Goal: Task Accomplishment & Management: Manage account settings

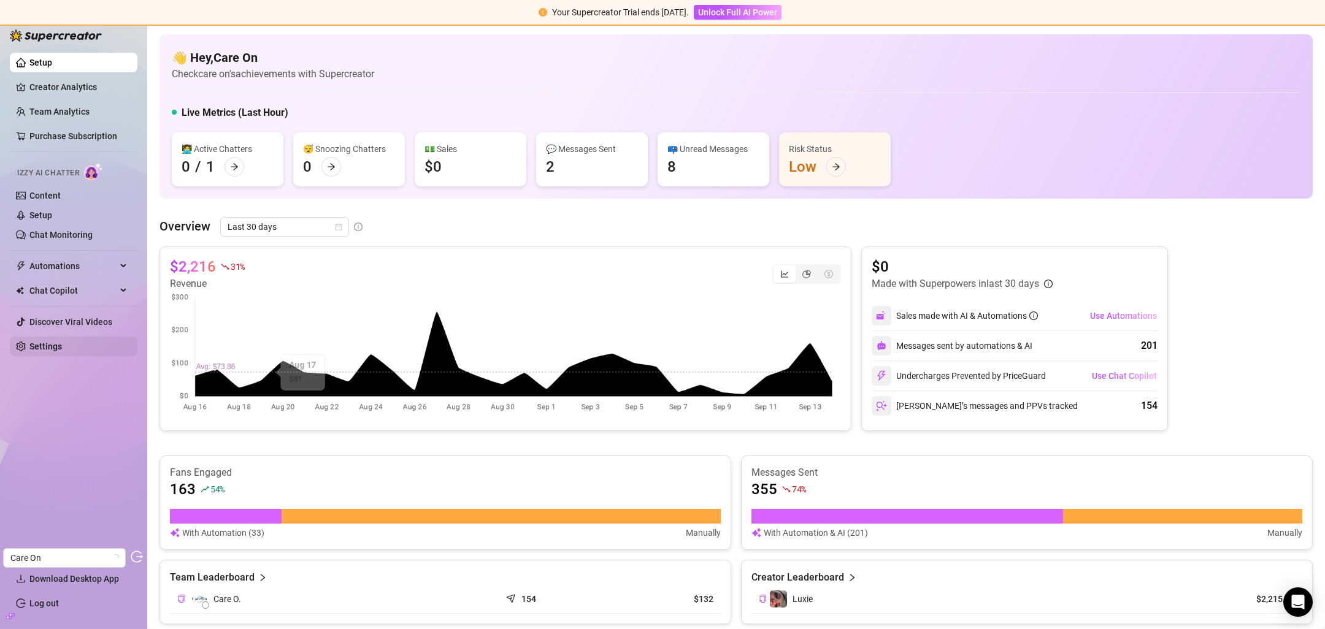
click at [62, 349] on link "Settings" at bounding box center [45, 347] width 33 height 10
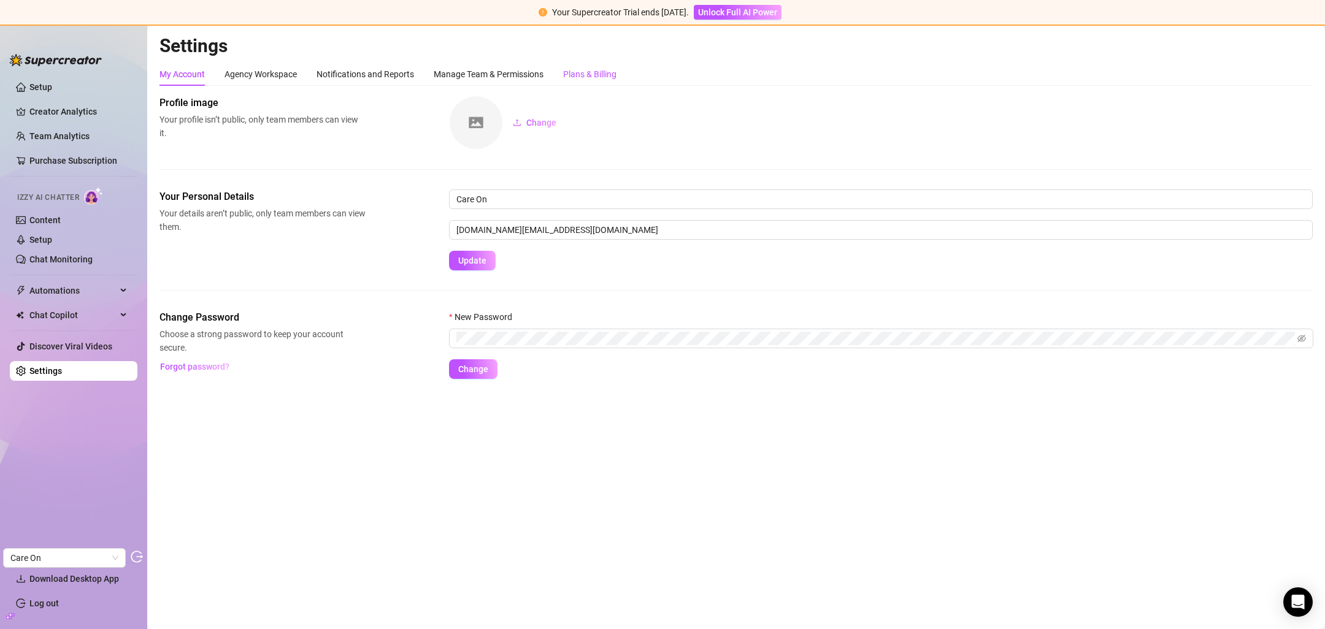
click at [610, 74] on div "Plans & Billing" at bounding box center [589, 73] width 53 height 13
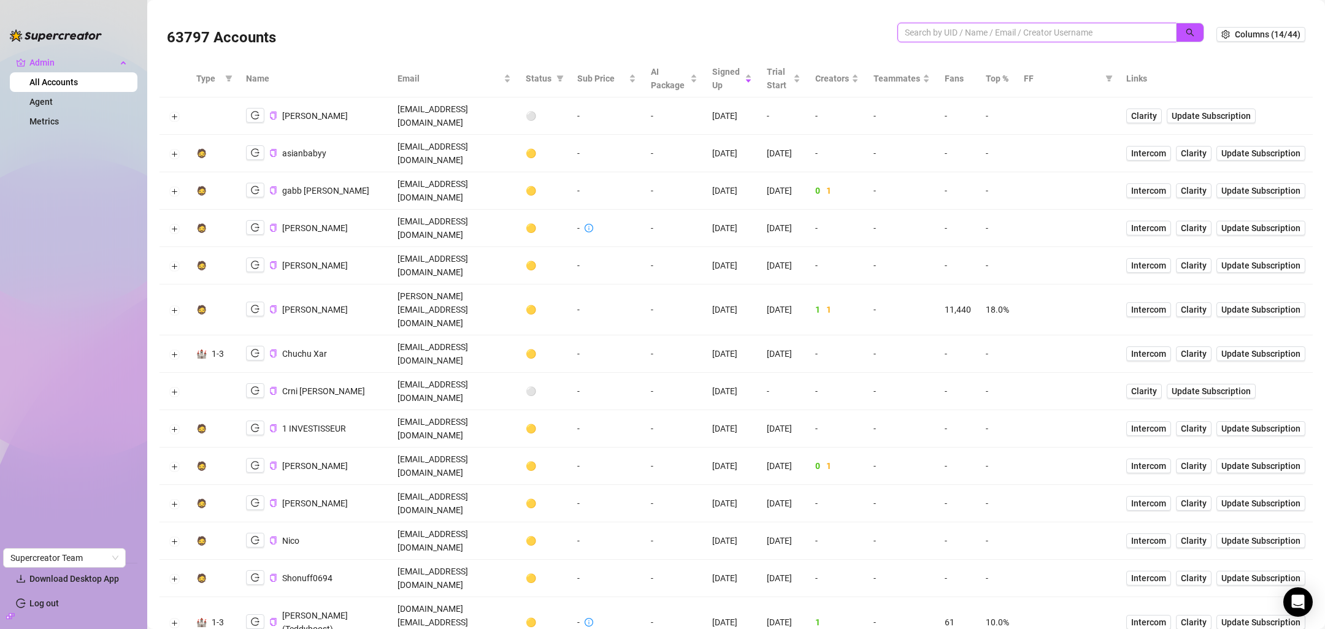
click at [1011, 34] on input "search" at bounding box center [1032, 32] width 255 height 13
paste input "chisholm.amber@gmail.com"
type input "chisholm.amber@gmail.com"
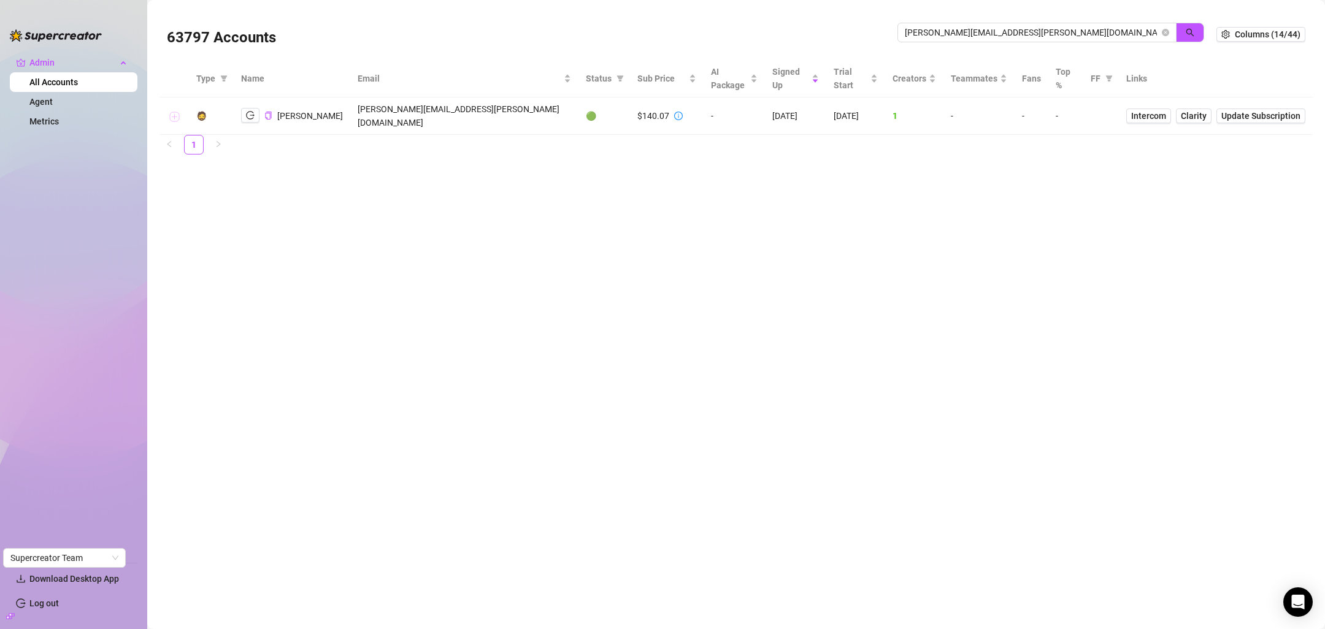
click at [175, 112] on button "Expand row" at bounding box center [174, 117] width 10 height 10
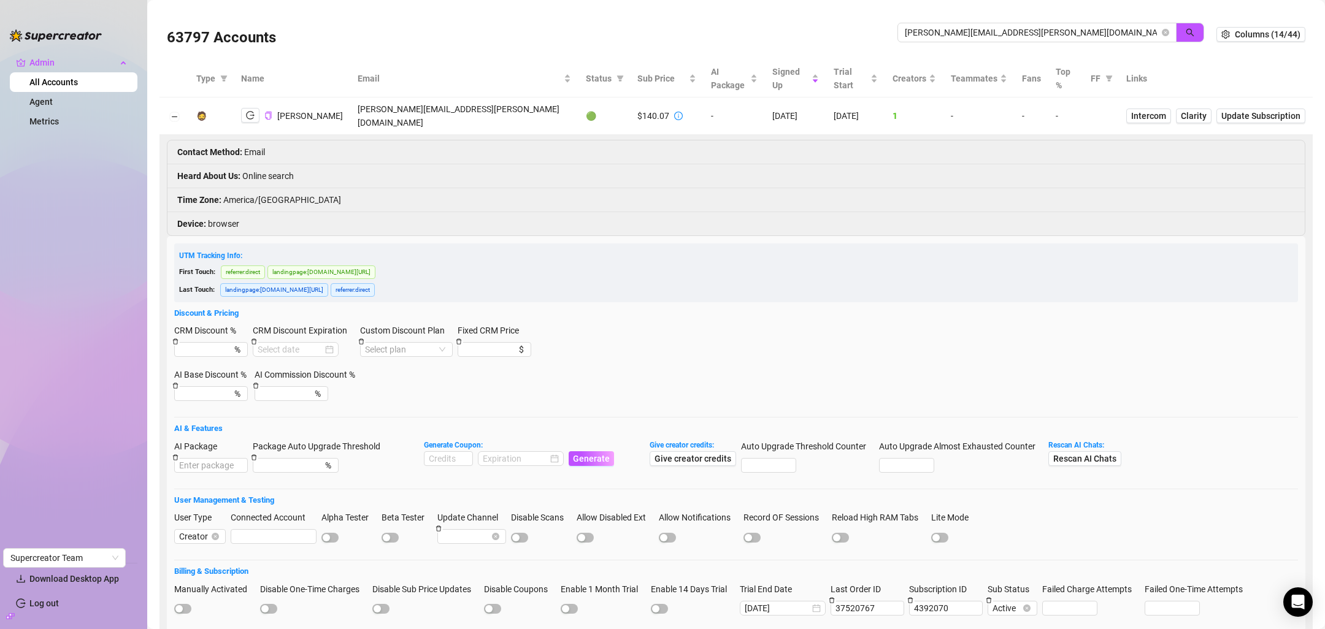
click at [637, 109] on div "$140.07" at bounding box center [659, 115] width 45 height 13
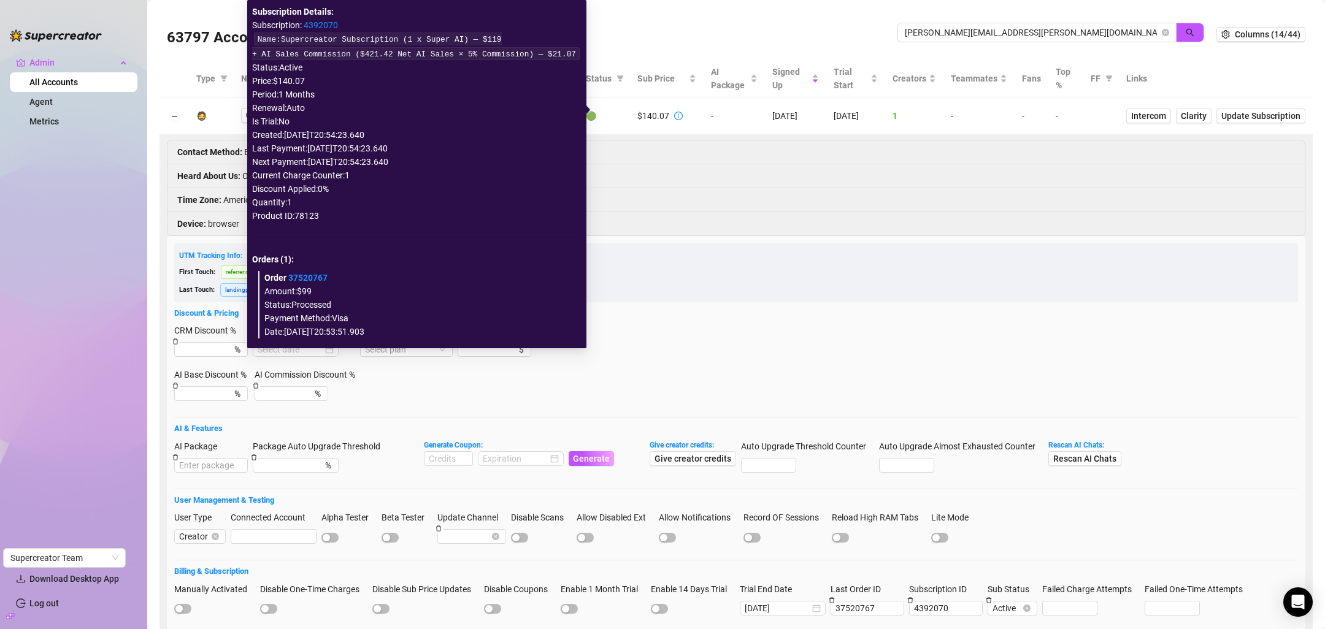
click at [674, 112] on icon "info-circle" at bounding box center [678, 116] width 9 height 9
click at [326, 29] on link "4392070" at bounding box center [321, 25] width 34 height 10
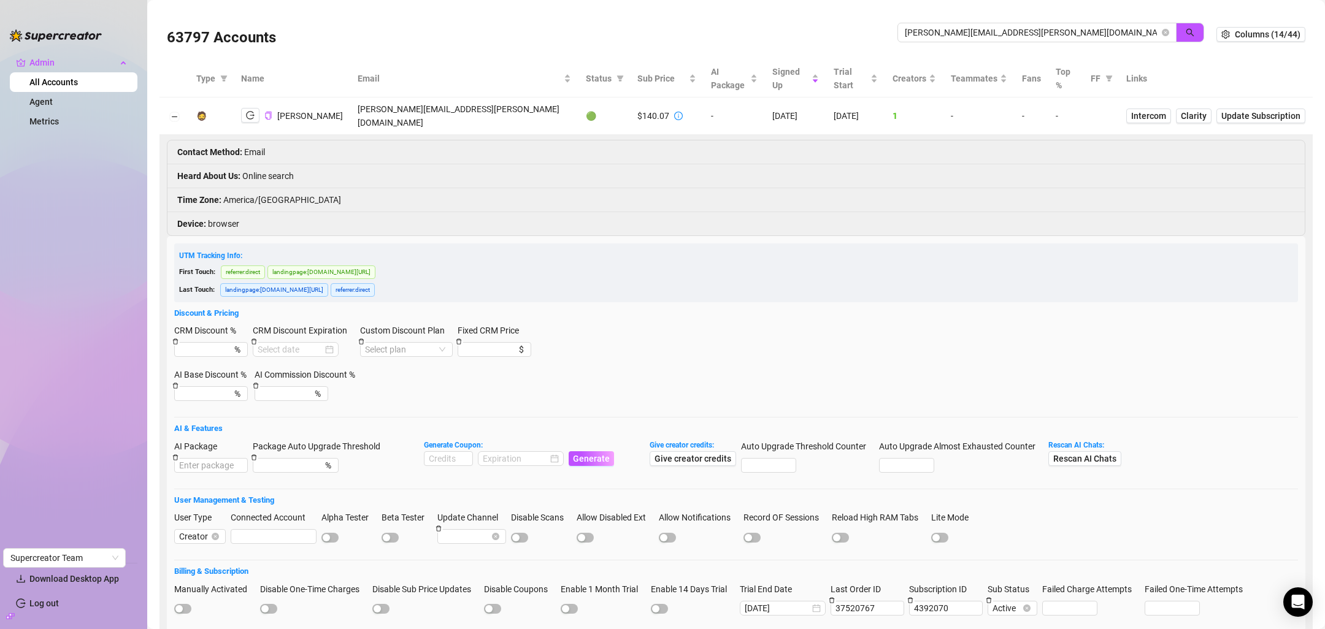
click at [846, 212] on li "Device : browser" at bounding box center [735, 223] width 1137 height 23
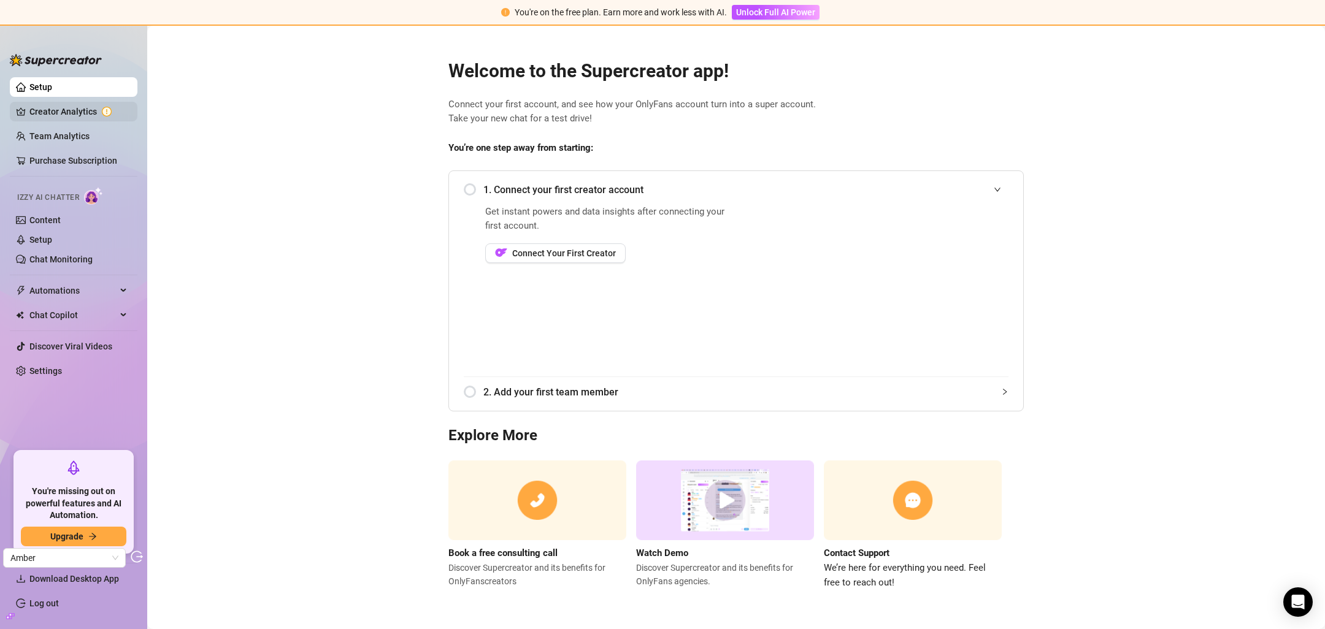
click at [61, 113] on link "Creator Analytics" at bounding box center [78, 112] width 98 height 20
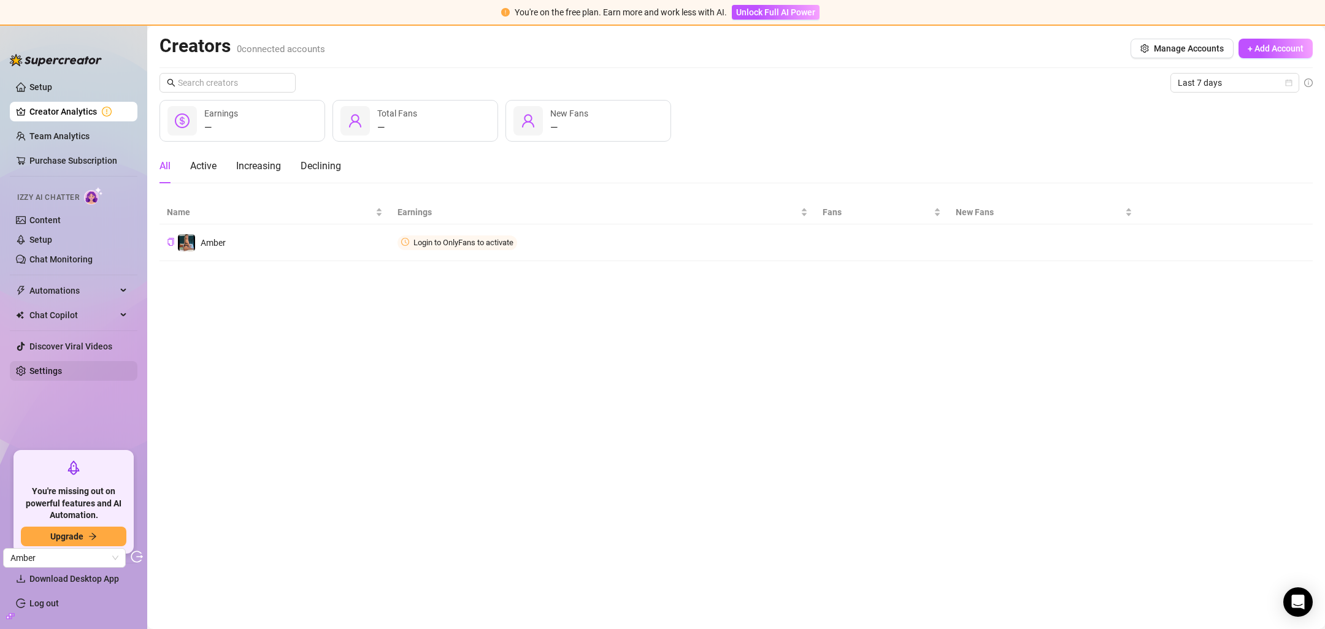
click at [37, 376] on link "Settings" at bounding box center [45, 371] width 33 height 10
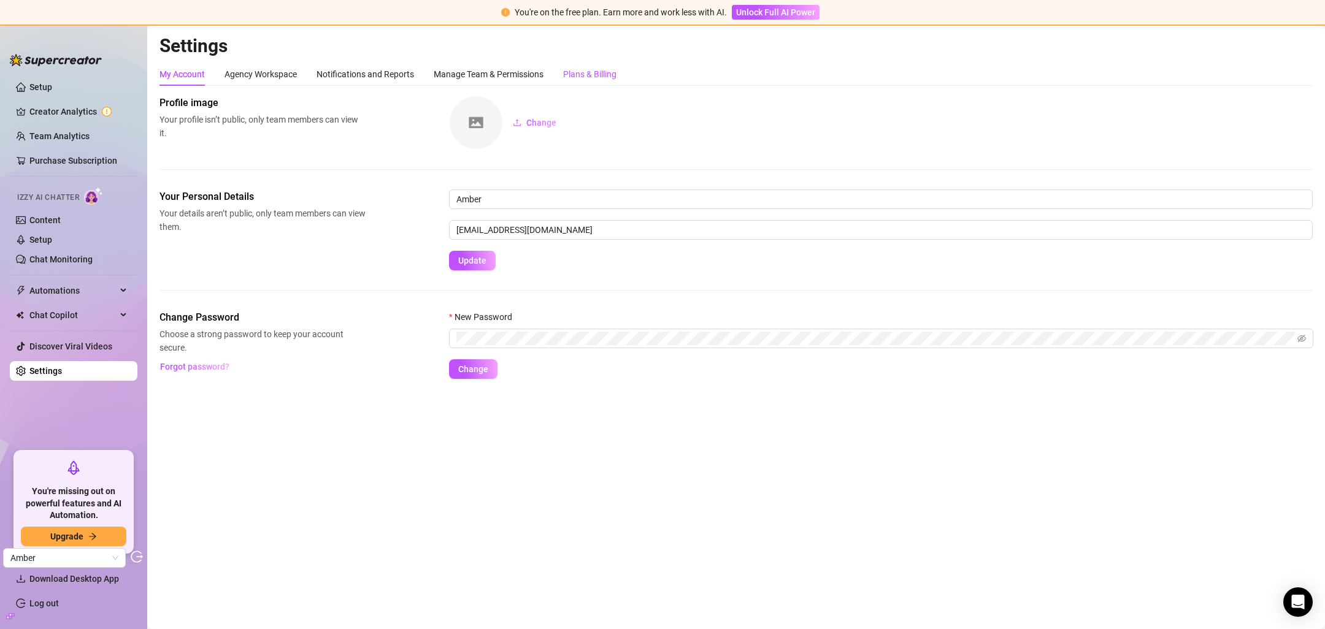
click at [590, 69] on div "Plans & Billing" at bounding box center [589, 73] width 53 height 13
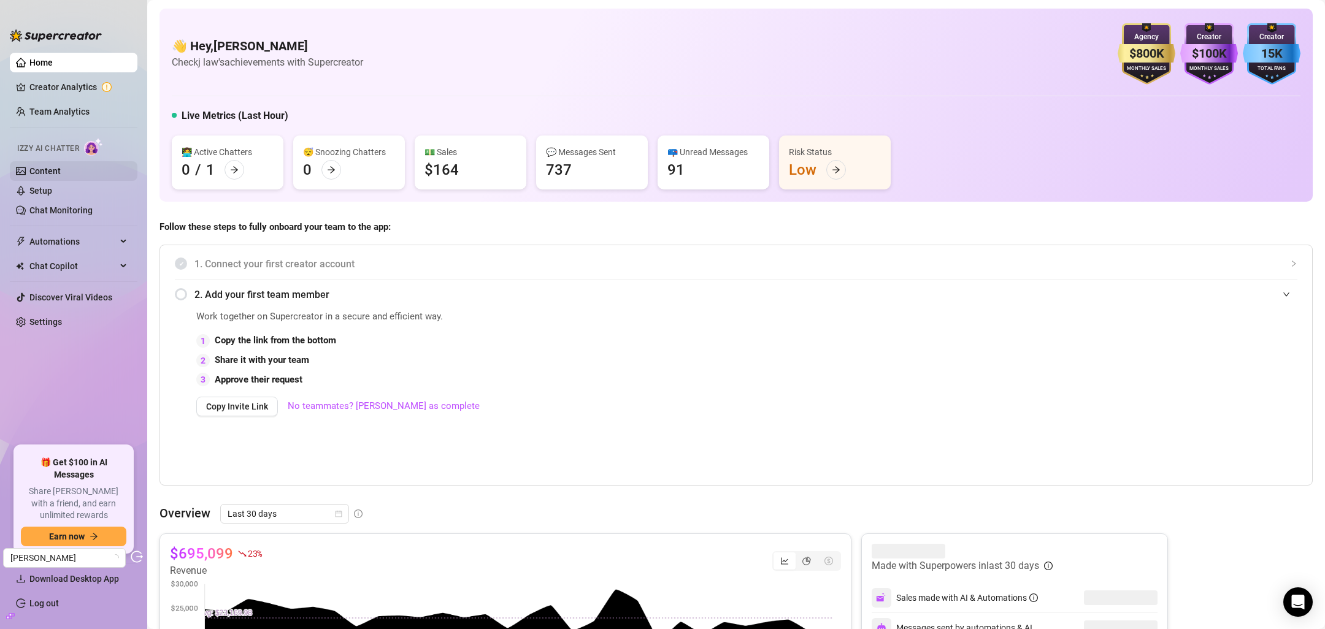
click at [61, 167] on link "Content" at bounding box center [44, 171] width 31 height 10
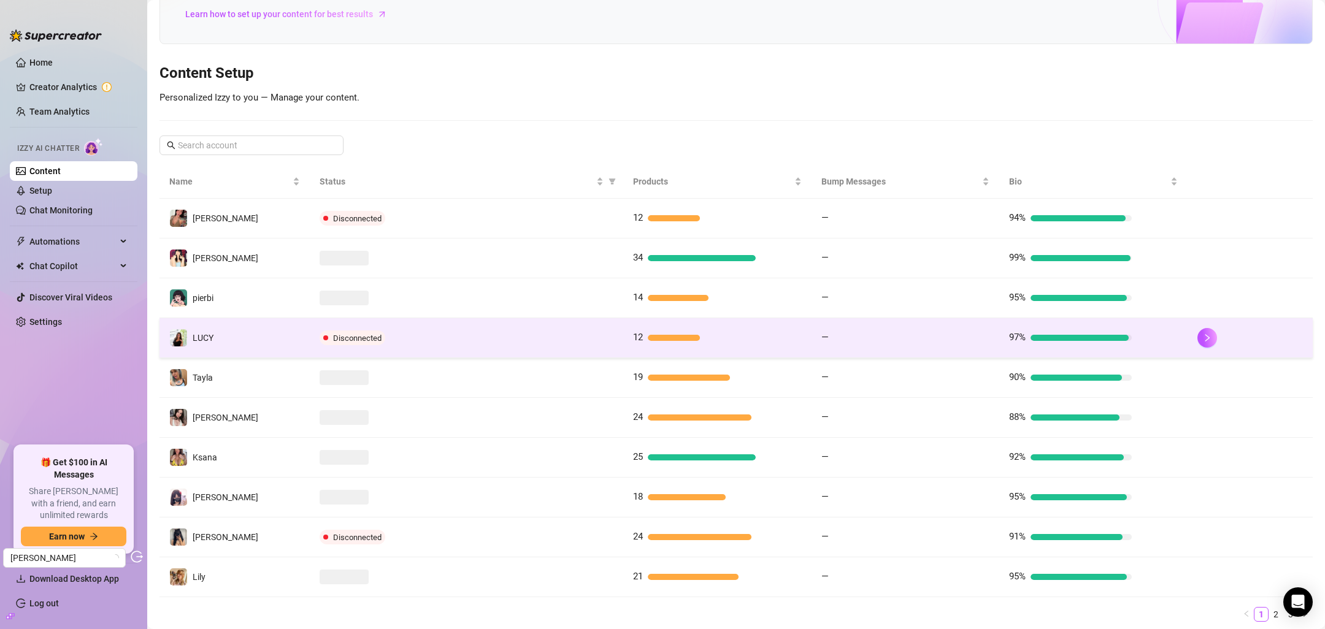
scroll to position [128, 0]
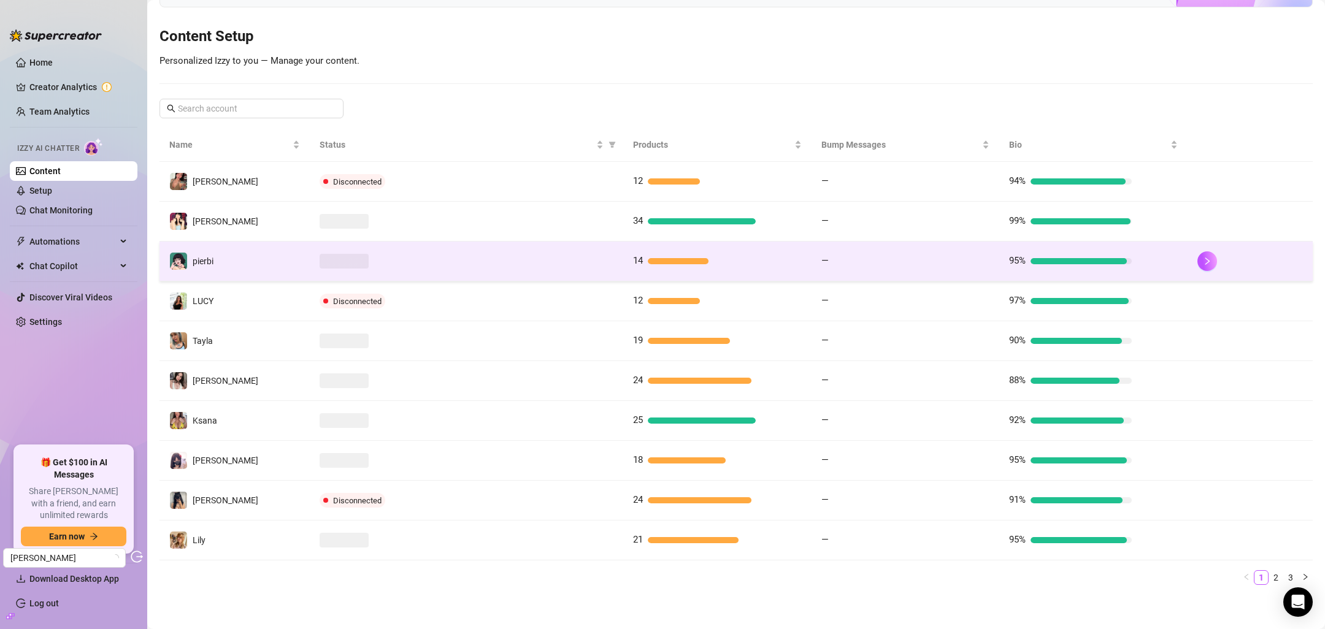
click at [611, 261] on td at bounding box center [467, 262] width 314 height 40
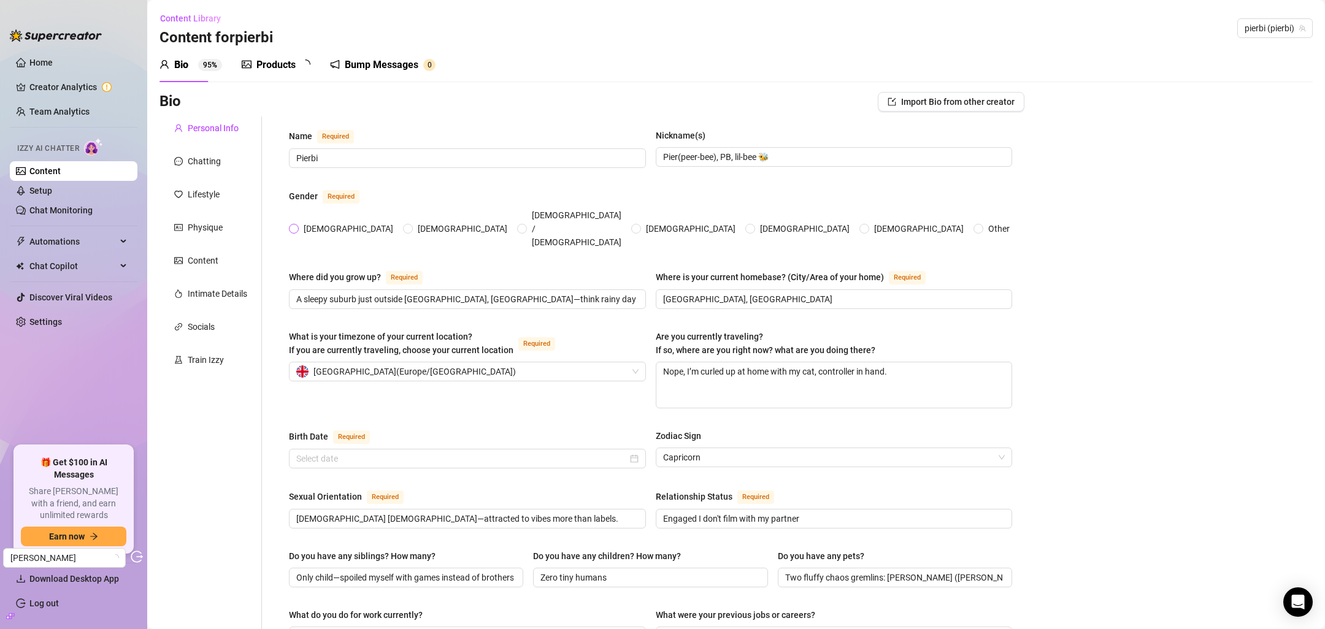
radio input "true"
type input "January 16th, 2000"
click at [203, 156] on div "Chatting" at bounding box center [204, 161] width 33 height 13
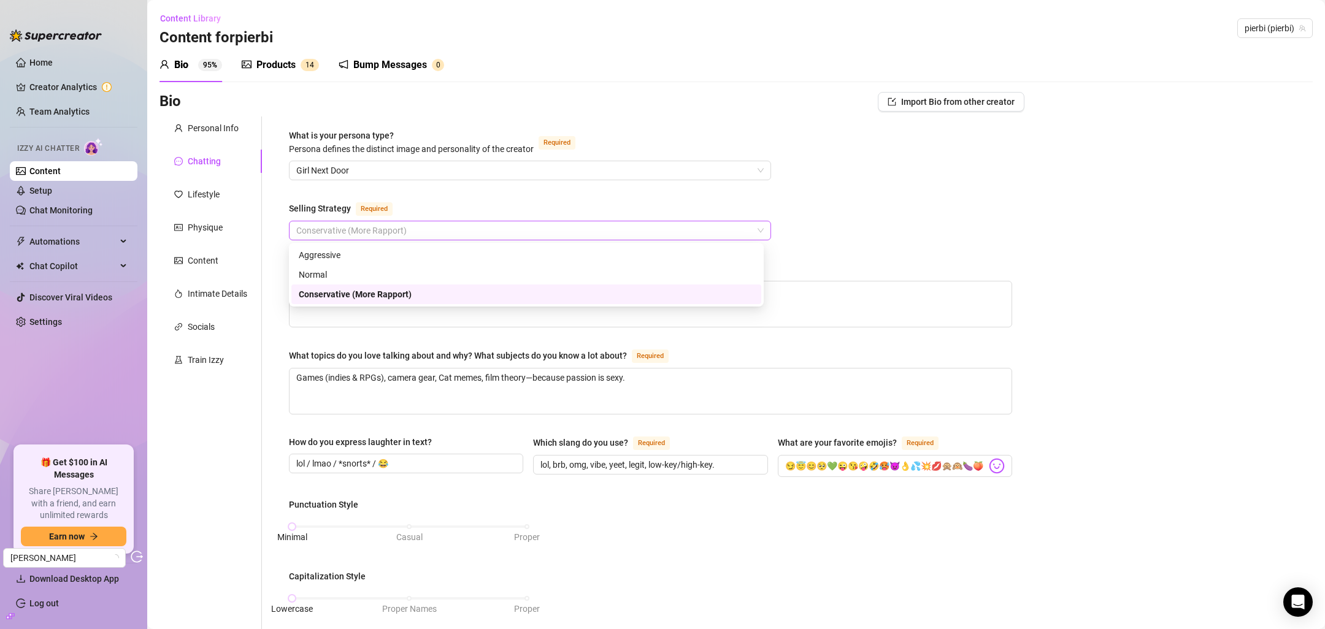
click at [363, 231] on span "Conservative (More Rapport)" at bounding box center [529, 230] width 467 height 18
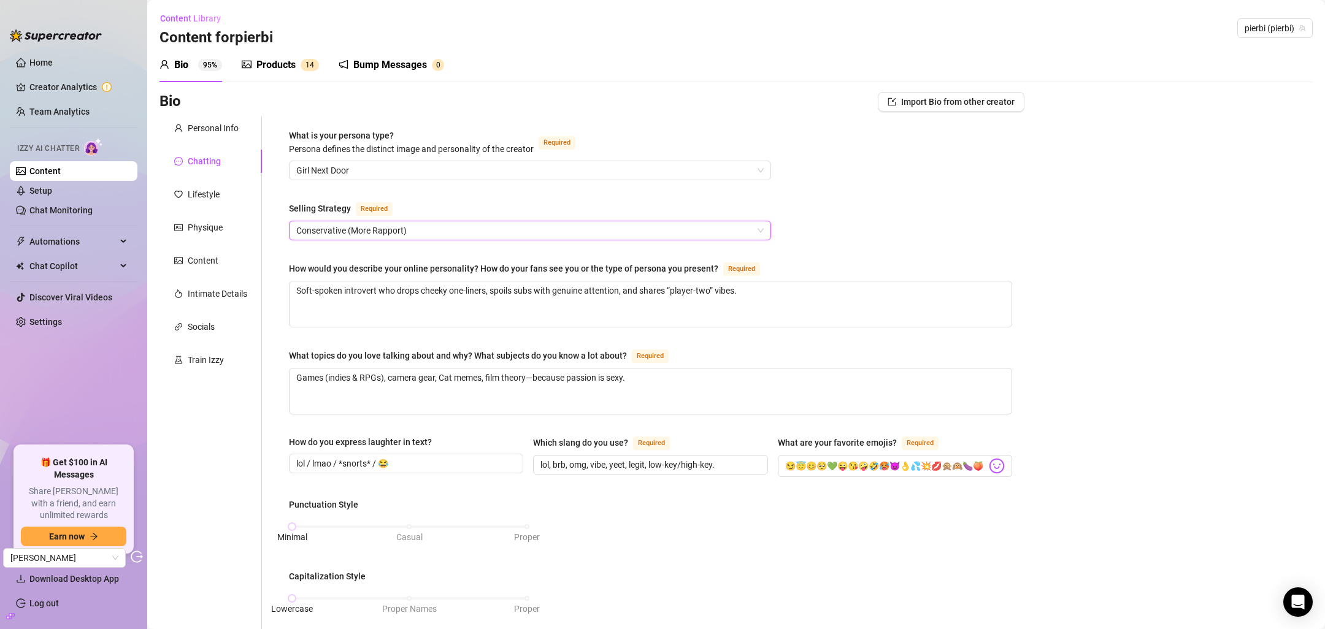
click at [384, 64] on div "Bump Messages" at bounding box center [390, 65] width 74 height 15
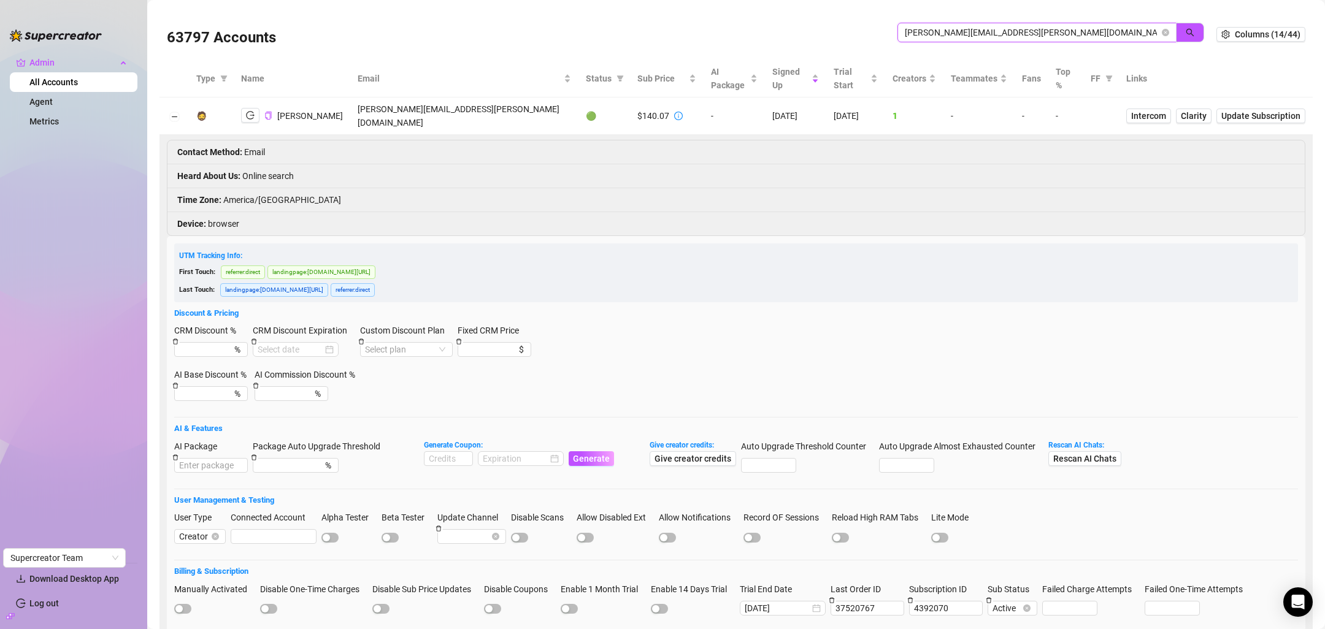
click at [923, 37] on input "chisholm.amber@gmail.com" at bounding box center [1032, 32] width 255 height 13
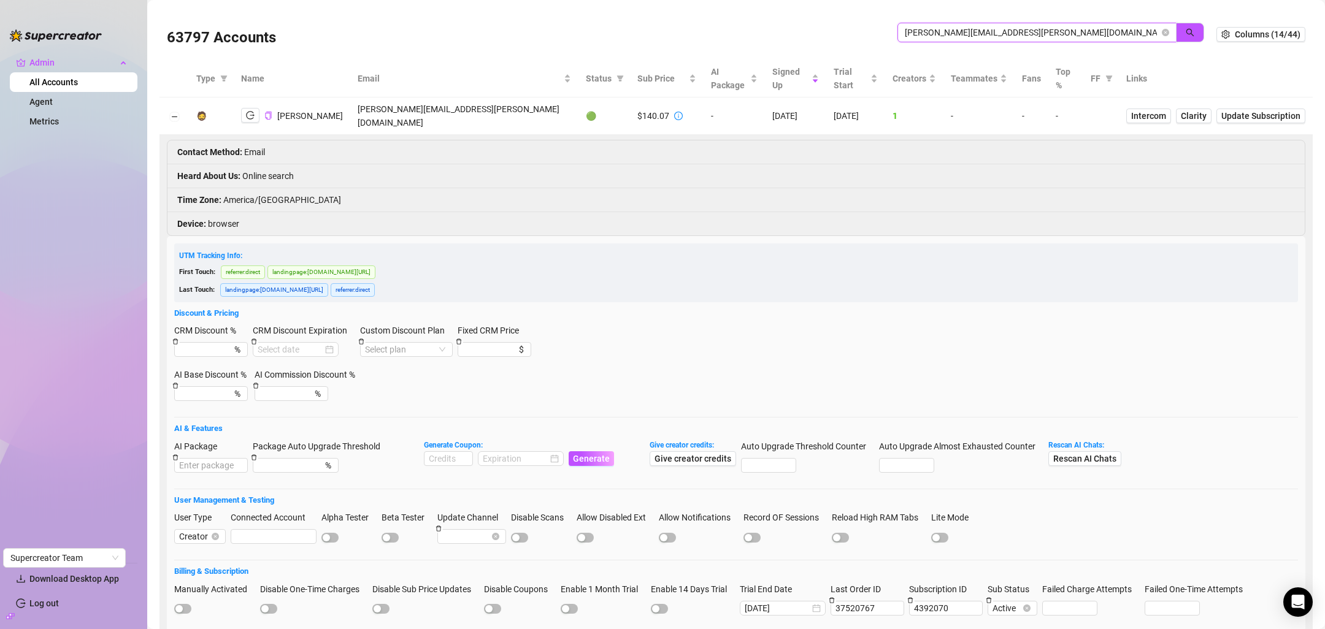
paste input "tVcnt95sUOgi0VvtyMC08riOXnI3"
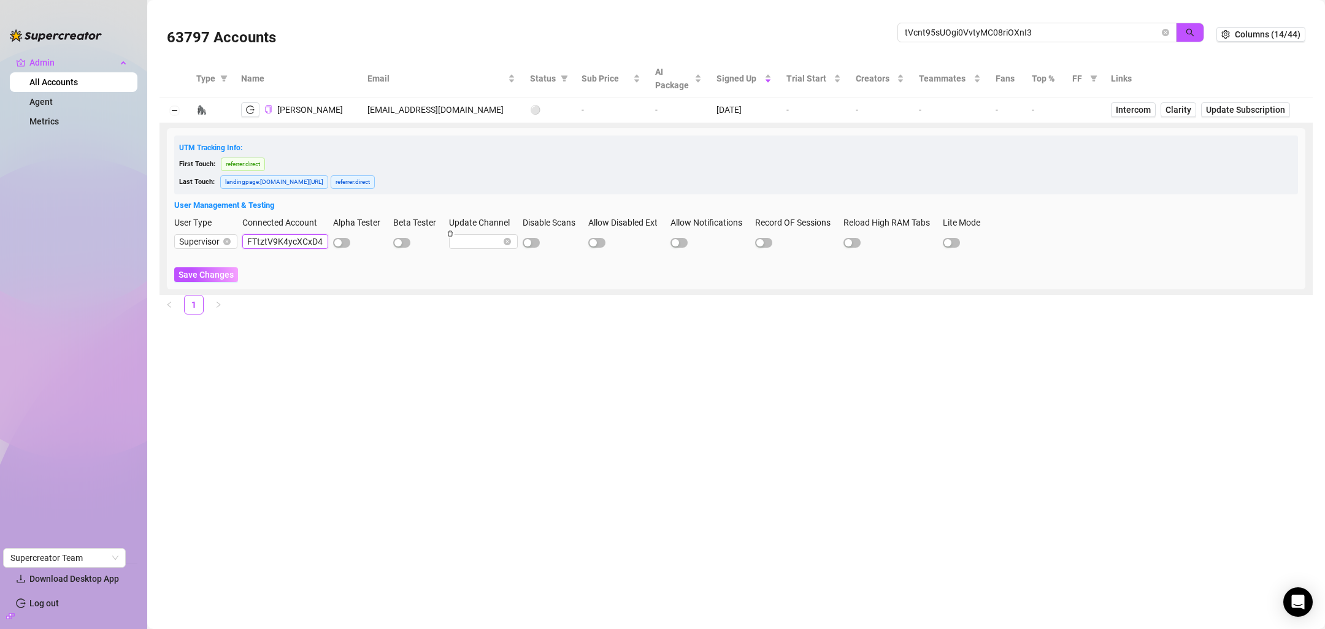
click at [290, 239] on input "FTtztV9K4ycXCxD4MFmvNXaeOmA2" at bounding box center [285, 241] width 86 height 15
click at [988, 30] on input "tVcnt95sUOgi0VvtyMC08riOXnI3" at bounding box center [1032, 32] width 255 height 13
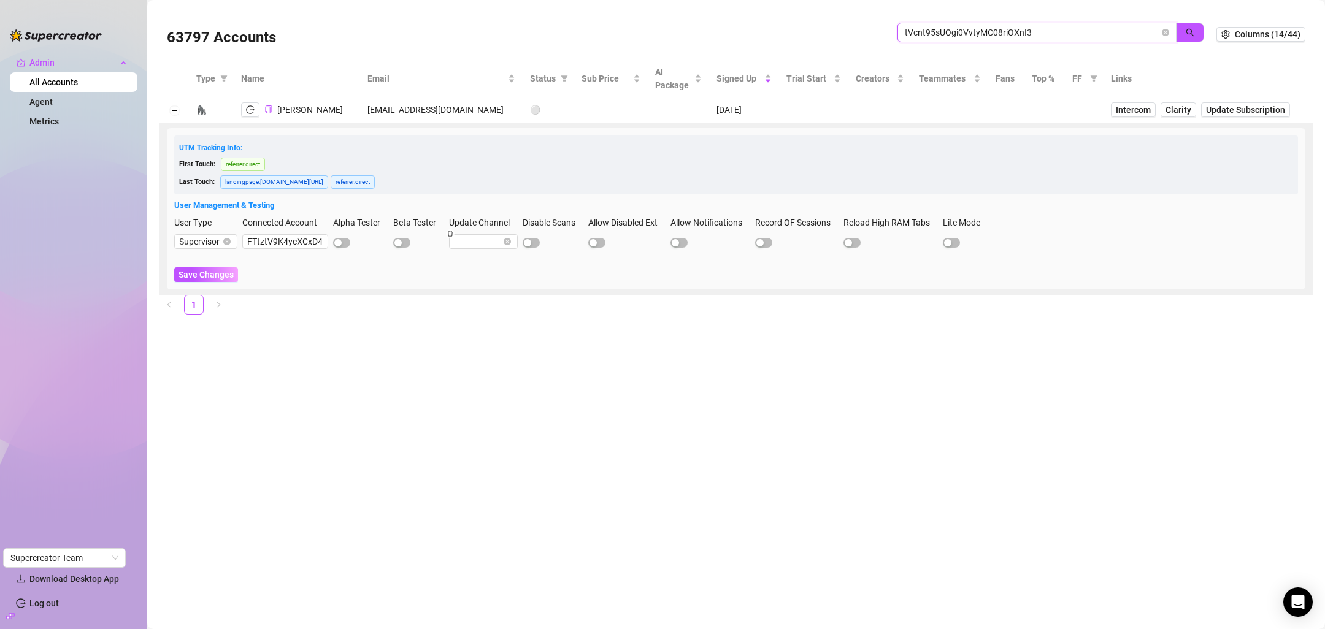
click at [988, 30] on input "tVcnt95sUOgi0VvtyMC08riOXnI3" at bounding box center [1032, 32] width 255 height 13
paste input "FTtztV9K4ycXCxD4MFmvNXaeOmA2"
type input "FTtztV9K4ycXCxD4MFmvNXaeOmA2"
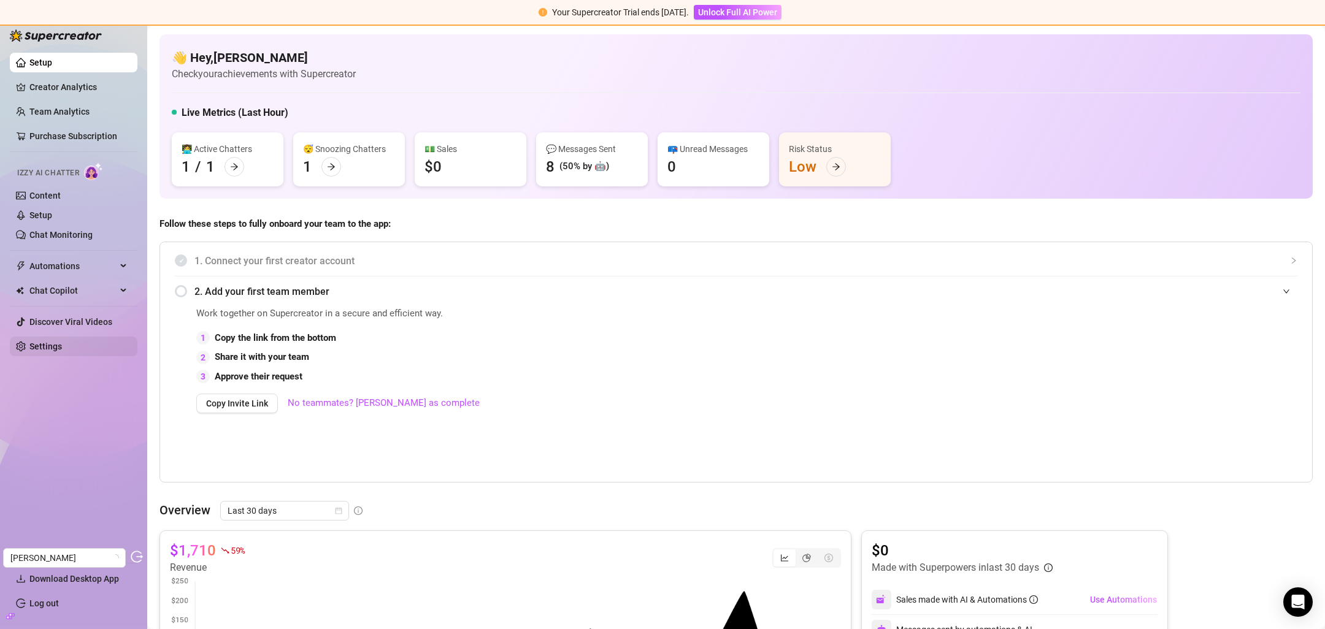
click at [58, 342] on link "Settings" at bounding box center [45, 347] width 33 height 10
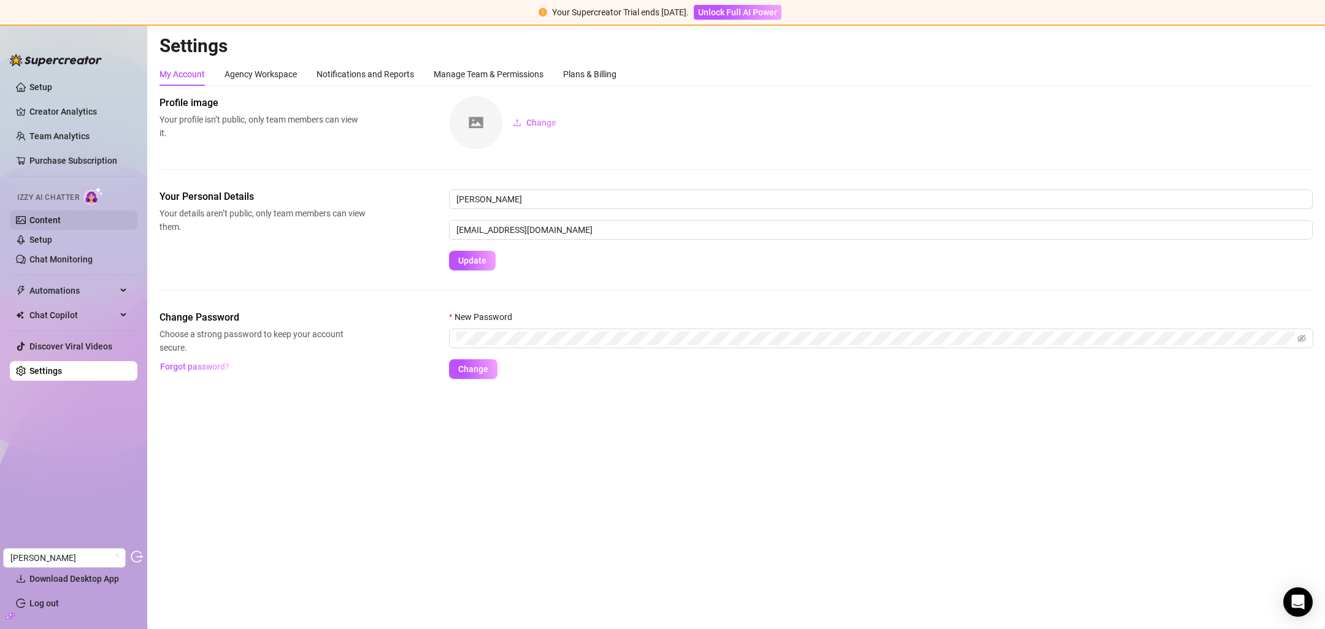
click at [50, 222] on link "Content" at bounding box center [44, 220] width 31 height 10
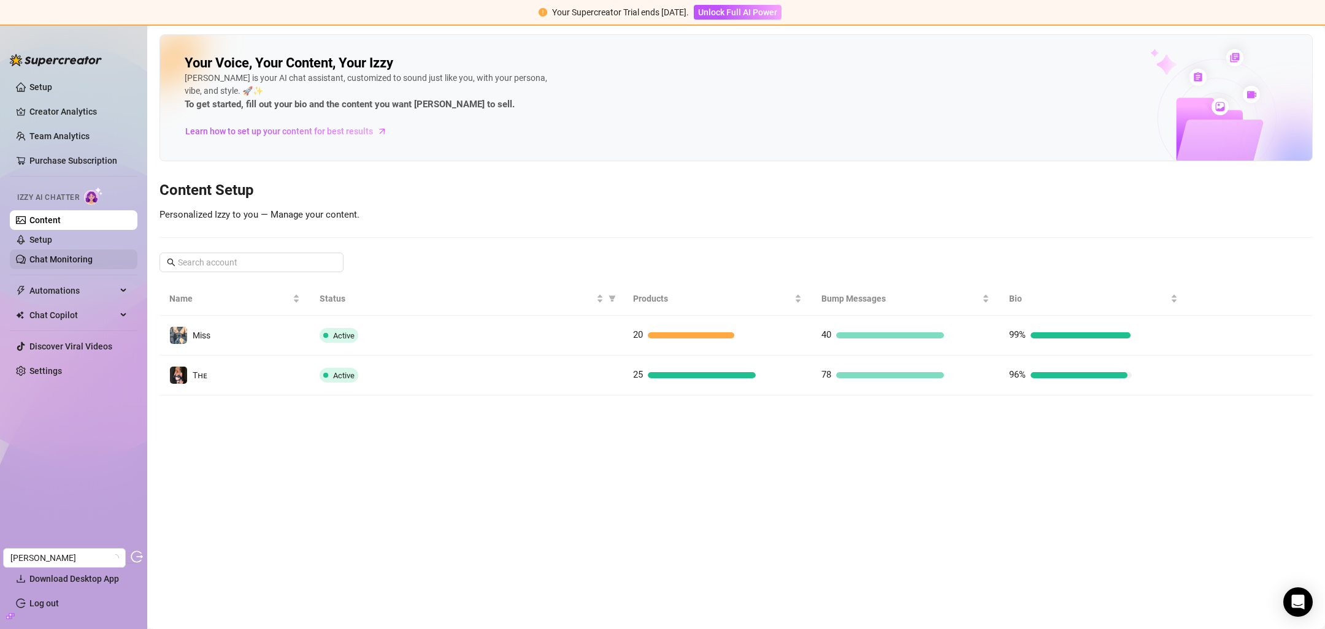
click at [80, 255] on link "Chat Monitoring" at bounding box center [60, 260] width 63 height 10
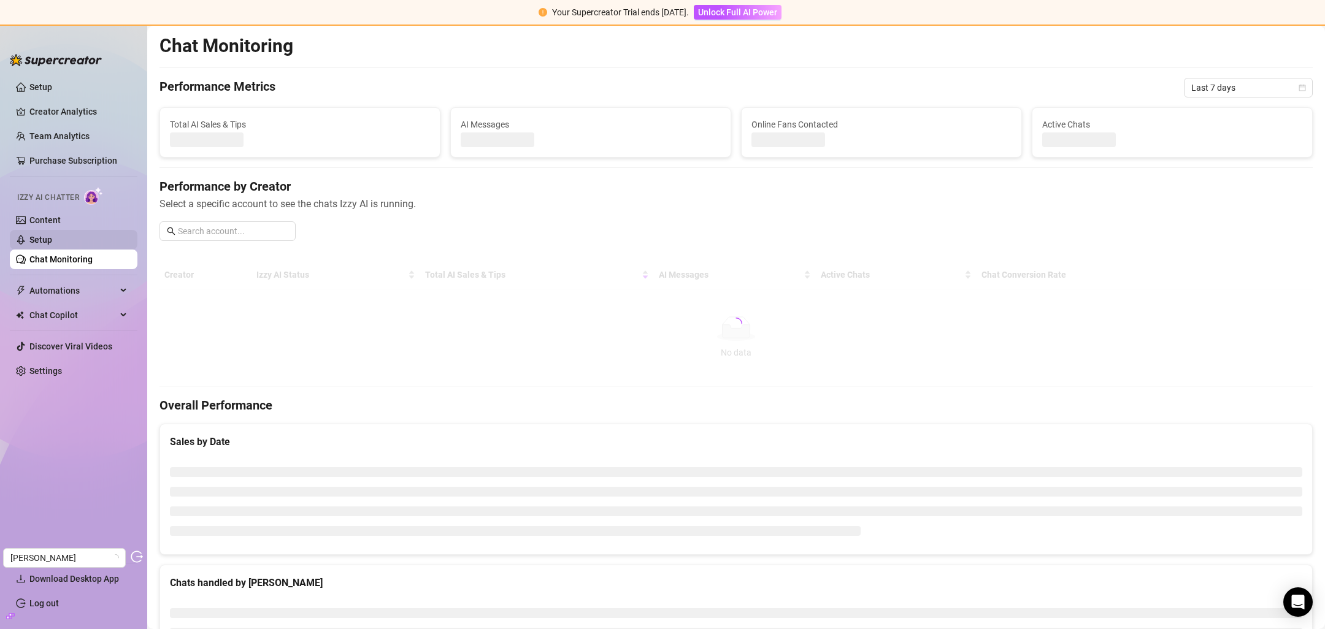
click at [52, 245] on link "Setup" at bounding box center [40, 240] width 23 height 10
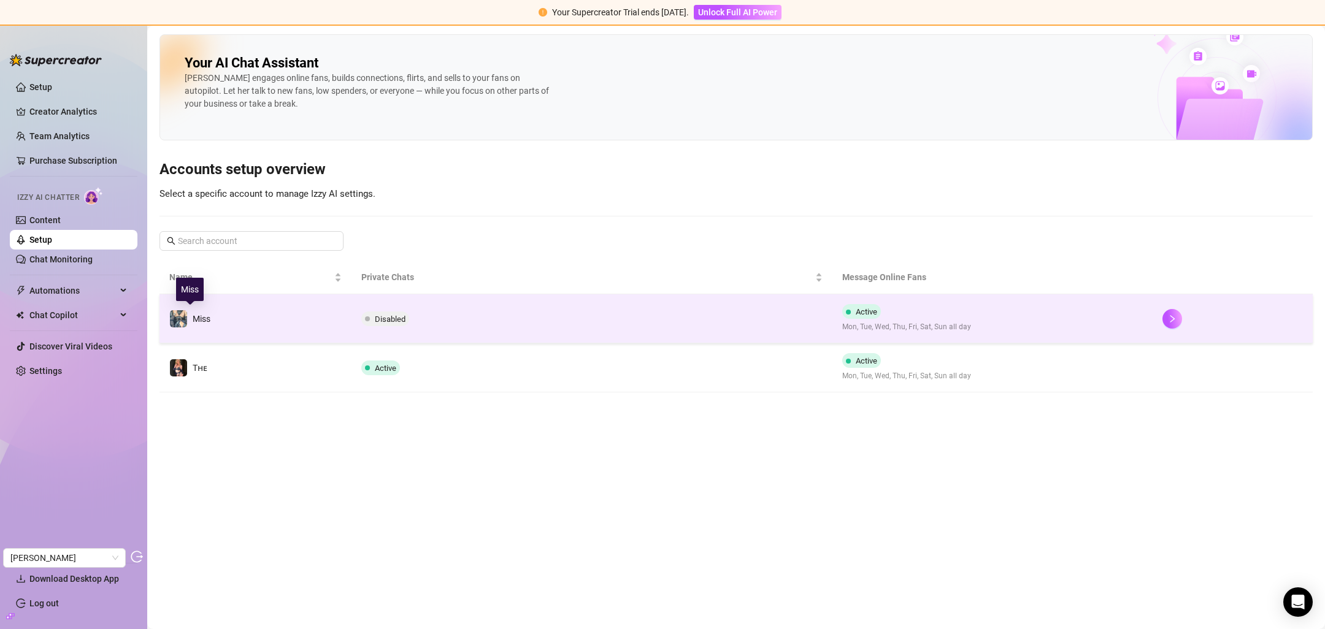
click at [229, 308] on td "Miss" at bounding box center [256, 318] width 192 height 49
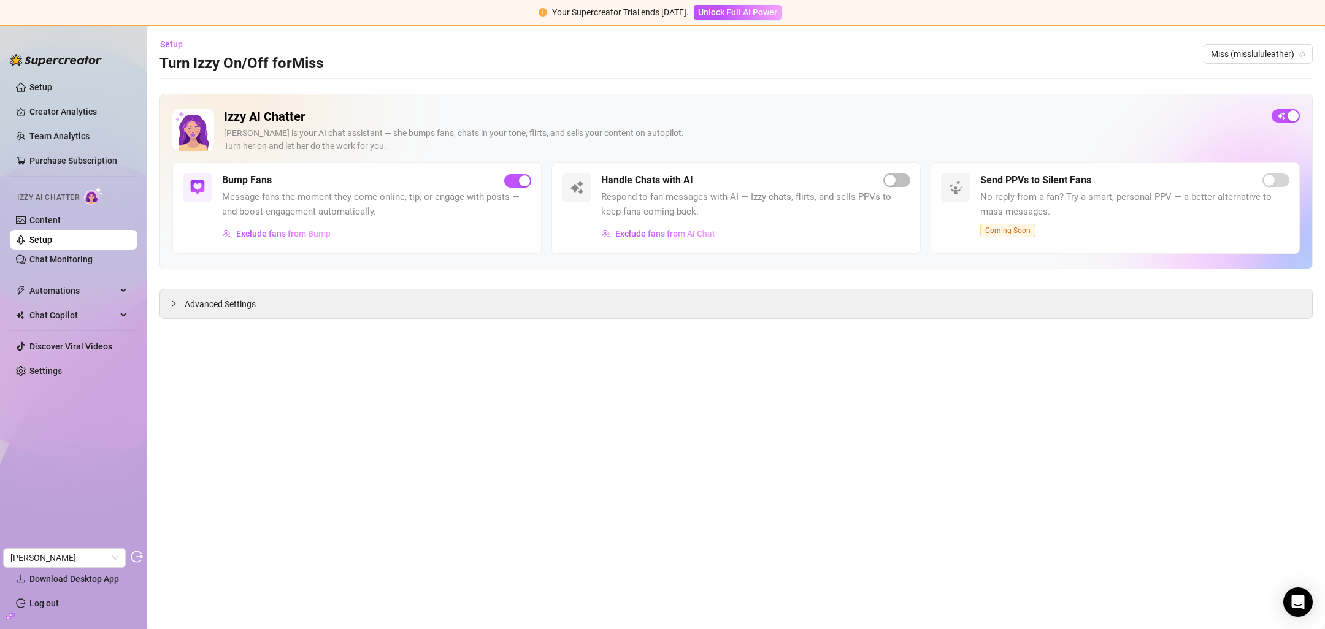
click at [52, 236] on link "Setup" at bounding box center [40, 240] width 23 height 10
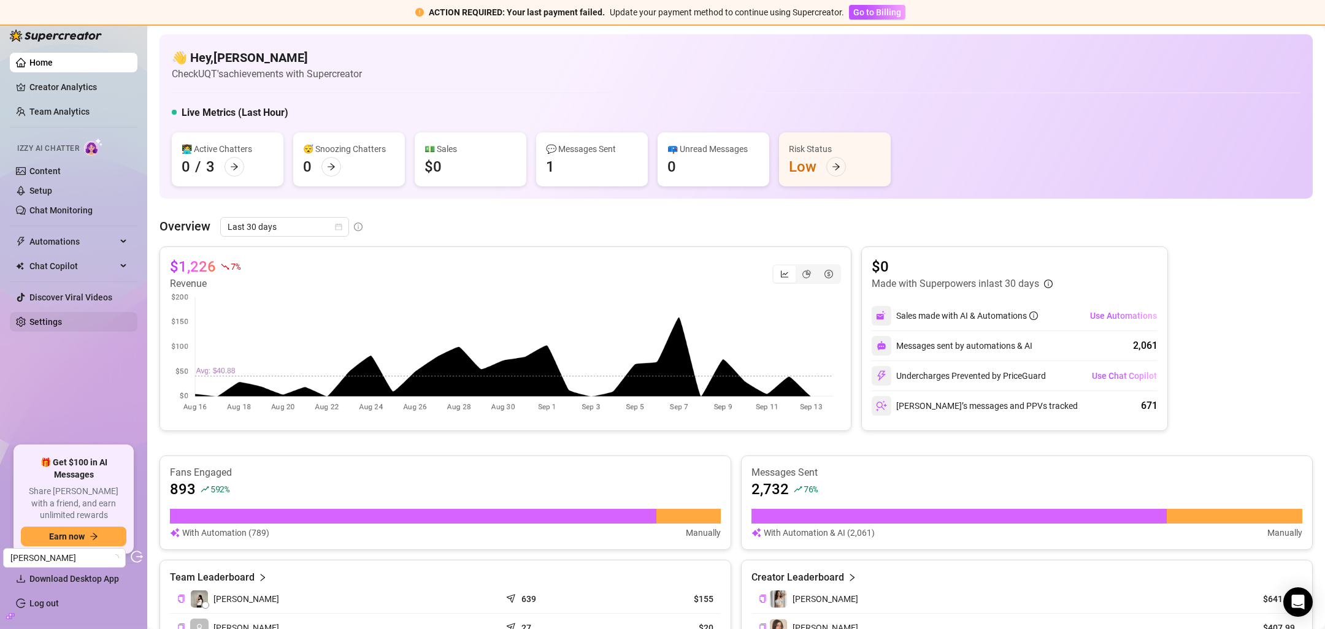
click at [61, 320] on link "Settings" at bounding box center [45, 322] width 33 height 10
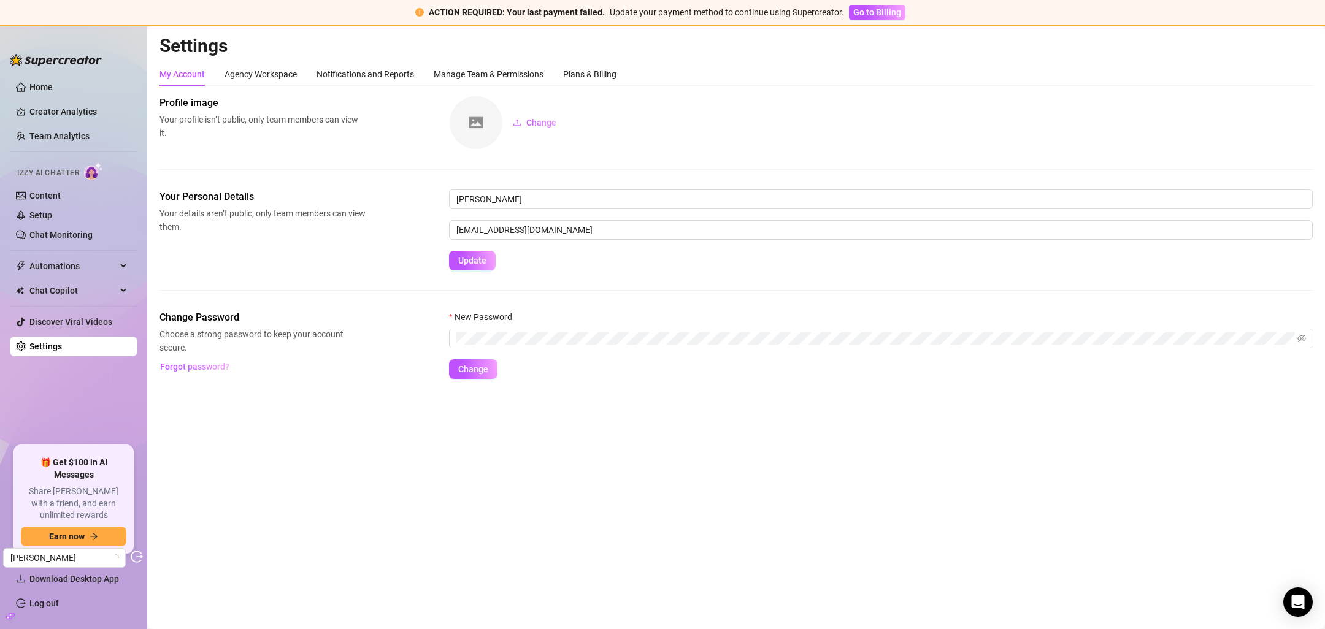
click at [563, 80] on div "My Account Agency Workspace Notifications and Reports Manage Team & Permissions…" at bounding box center [388, 74] width 457 height 23
click at [572, 74] on div "Plans & Billing" at bounding box center [589, 73] width 53 height 13
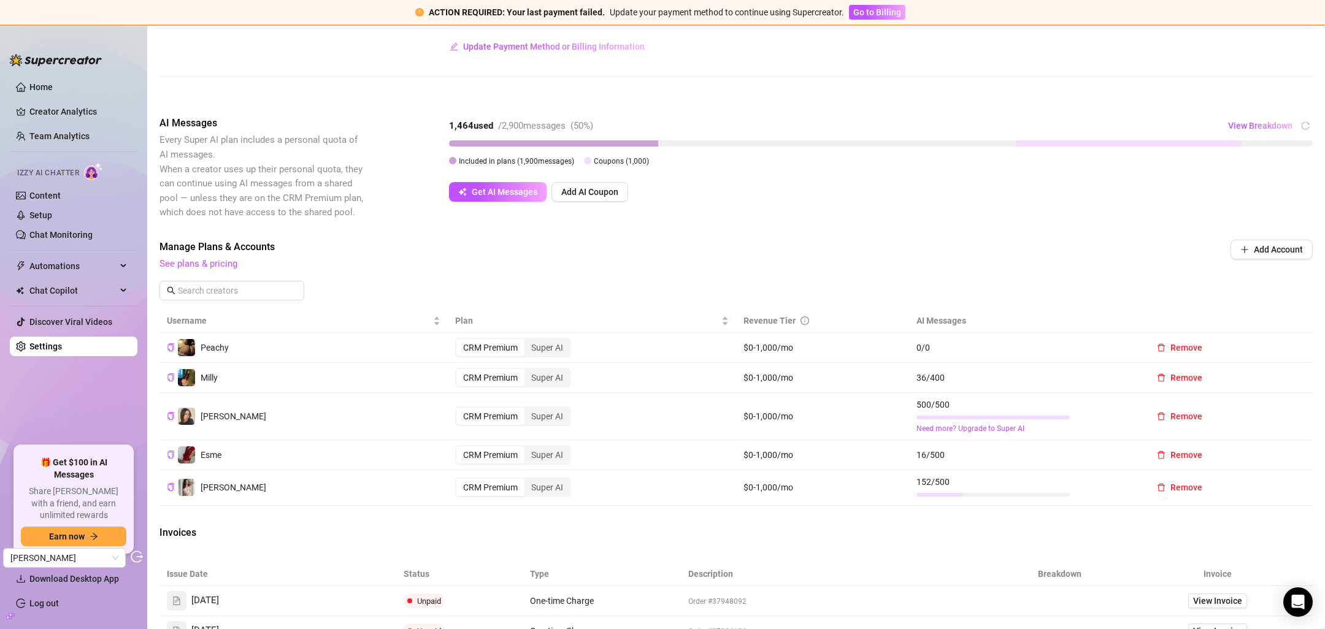
scroll to position [286, 0]
